Goal: Register for event/course

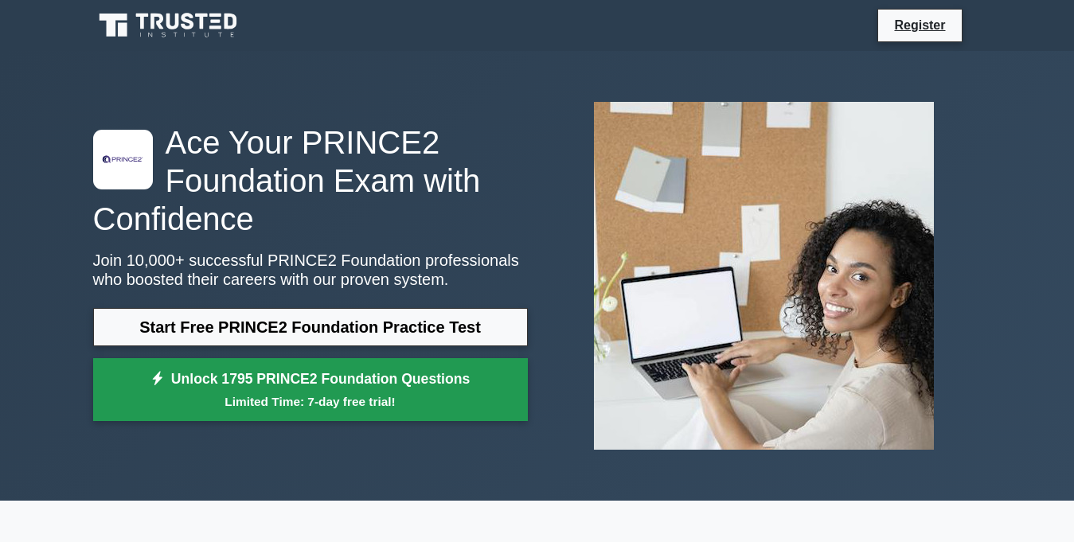
click at [283, 381] on link "Unlock 1795 PRINCE2 Foundation Questions Limited Time: 7-day free trial!" at bounding box center [310, 390] width 435 height 64
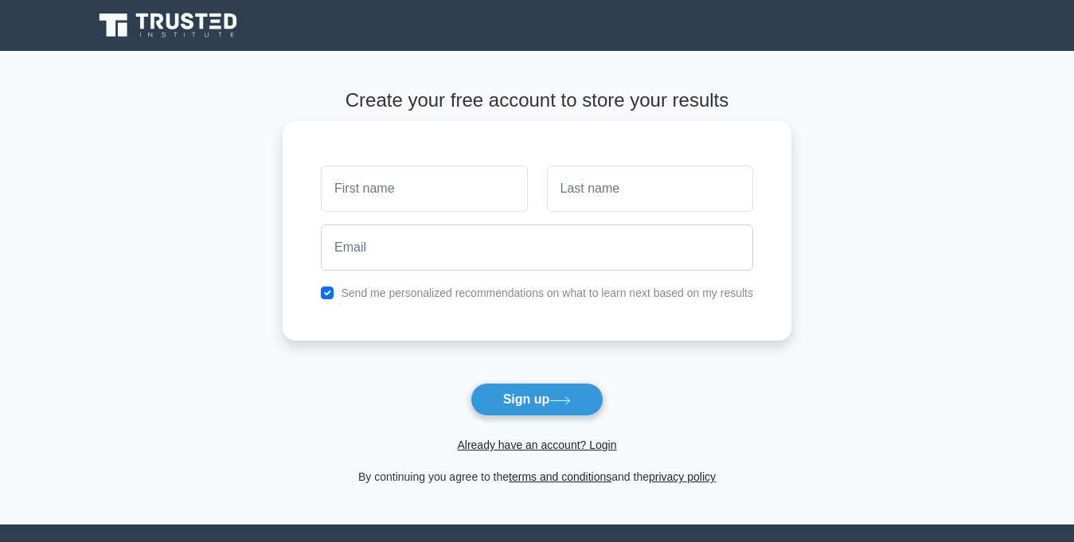
click at [445, 202] on input "text" at bounding box center [424, 189] width 206 height 46
click at [578, 415] on button "Sign up" at bounding box center [538, 399] width 134 height 33
click at [523, 410] on button "Sign up" at bounding box center [538, 399] width 134 height 33
click at [453, 205] on input "text" at bounding box center [424, 189] width 206 height 46
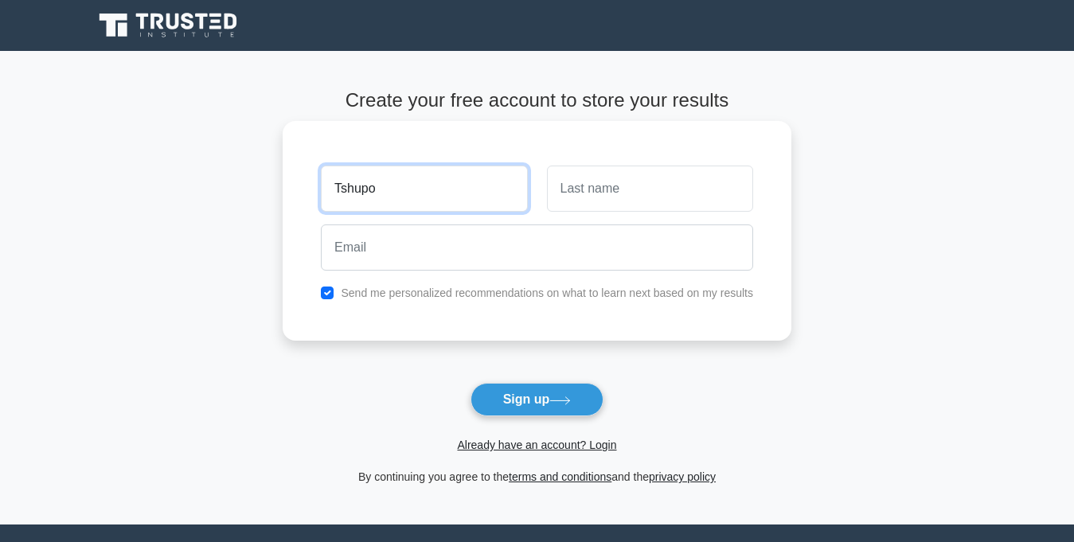
type input "Tshupo"
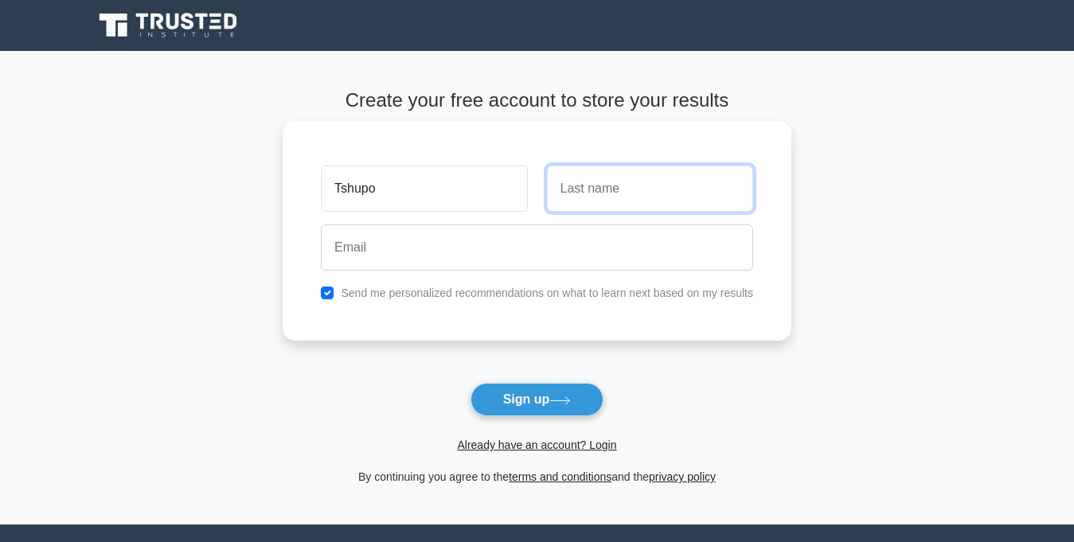
click at [575, 193] on input "text" at bounding box center [650, 189] width 206 height 46
click at [568, 187] on input "chendo" at bounding box center [650, 189] width 206 height 46
type input "Chendo"
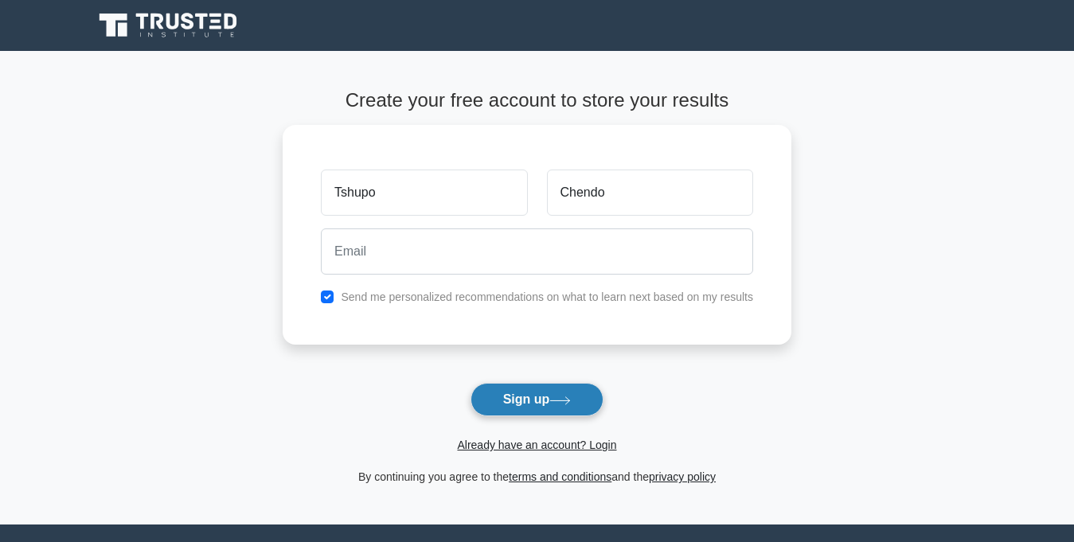
click at [516, 410] on button "Sign up" at bounding box center [538, 399] width 134 height 33
click at [209, 163] on main "Create your free account to store your results [GEOGRAPHIC_DATA] Chendo Send me…" at bounding box center [537, 288] width 1074 height 474
